Goal: Task Accomplishment & Management: Complete application form

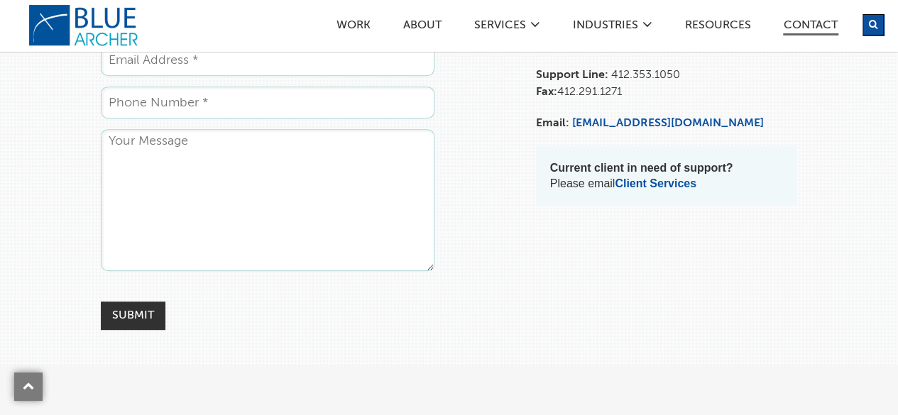
scroll to position [213, 0]
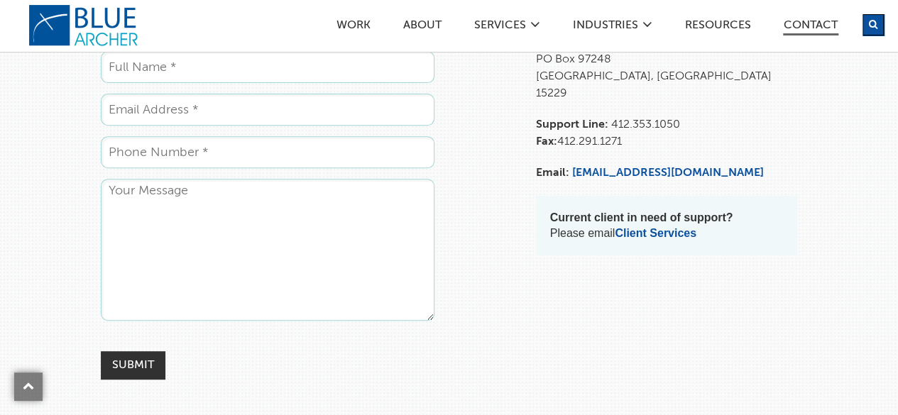
drag, startPoint x: 139, startPoint y: 84, endPoint x: 167, endPoint y: 111, distance: 39.2
click at [139, 83] on input "Name *" at bounding box center [268, 67] width 334 height 32
type input "[PERSON_NAME]"
type input "[PERSON_NAME][EMAIL_ADDRESS][DOMAIN_NAME]"
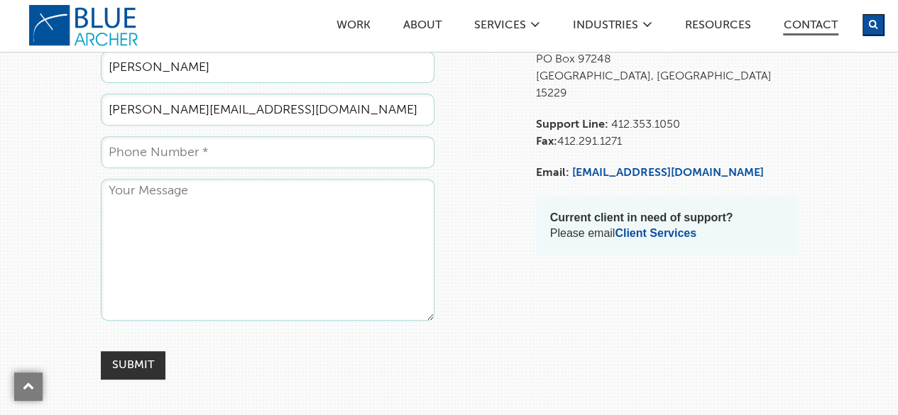
type input "5167698468"
click at [206, 228] on textarea "Comments" at bounding box center [268, 250] width 334 height 142
paste textarea "Lorem, I'd Sit, ame C’a elitsed do eiusm t incidid utl et dolo magn aliquaeni a…"
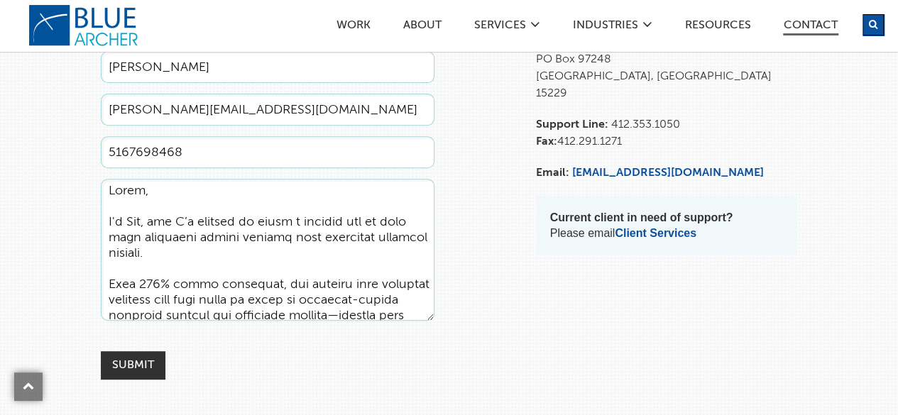
scroll to position [424, 0]
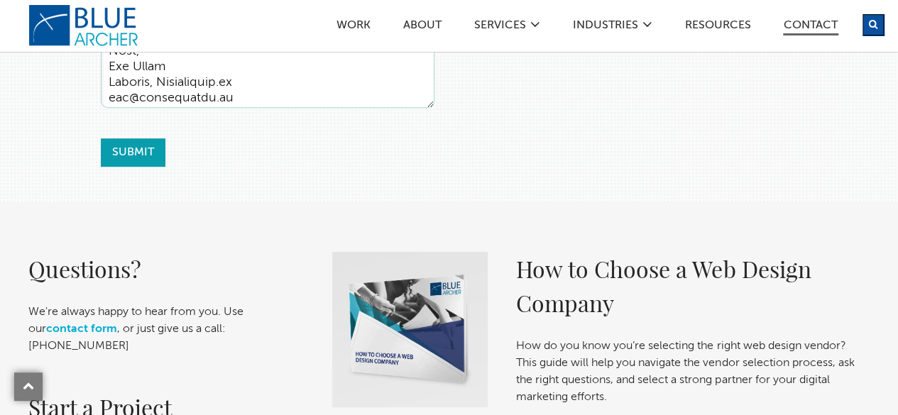
type textarea "Lorem, I'd Sit, ame C’a elitsed do eiusm t incidid utl et dolo magn aliquaeni a…"
click at [143, 167] on input "Submit" at bounding box center [133, 152] width 65 height 28
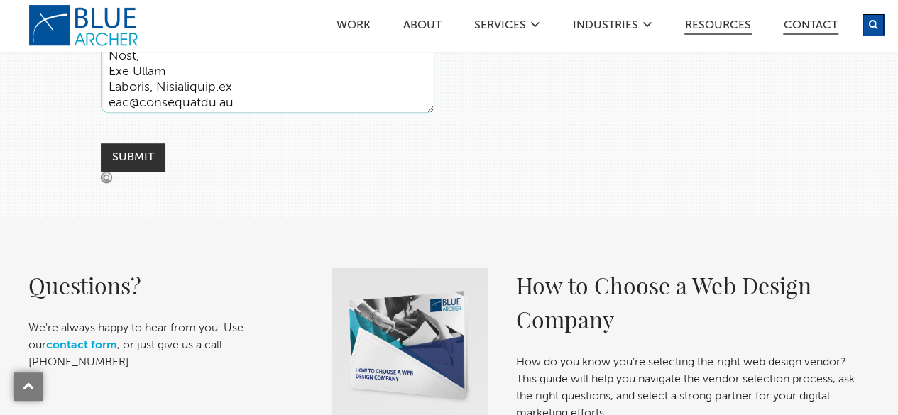
scroll to position [568, 0]
